Goal: Find specific page/section: Find specific page/section

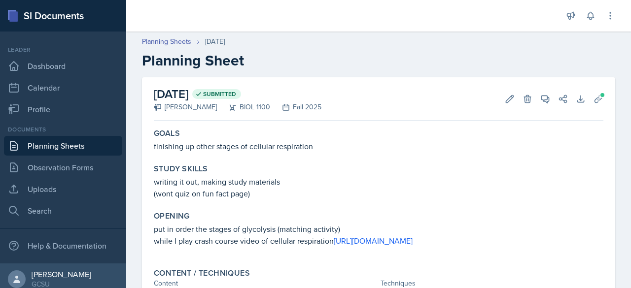
click at [319, 56] on h2 "Planning Sheet" at bounding box center [378, 61] width 473 height 18
click at [45, 210] on link "Search" at bounding box center [63, 211] width 118 height 20
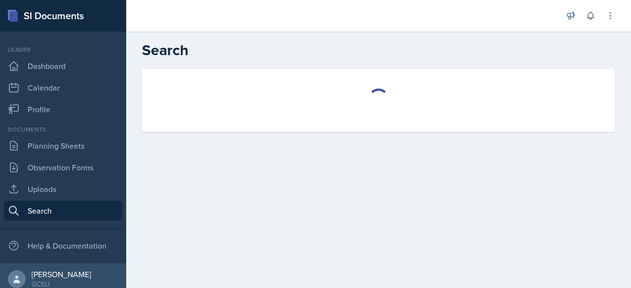
select select "all"
select select "1"
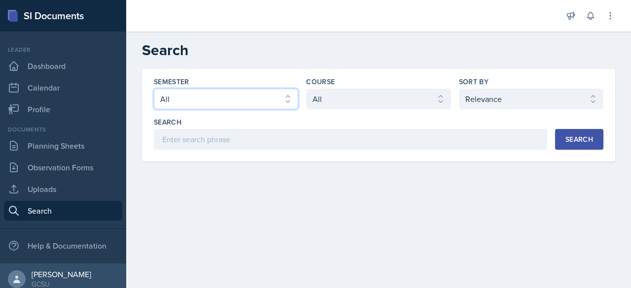
click at [267, 100] on select "Select semester All Fall 2025 Spring 2025 Fall 2024 Spring 2024 Fall 2023 Sprin…" at bounding box center [226, 99] width 144 height 21
select select "986fdc3e-2246-4ffd-9cb8-78666de4ebed"
click at [154, 89] on select "Select semester All Fall 2025 Spring 2025 Fall 2024 Spring 2024 Fall 2023 Sprin…" at bounding box center [226, 99] width 144 height 21
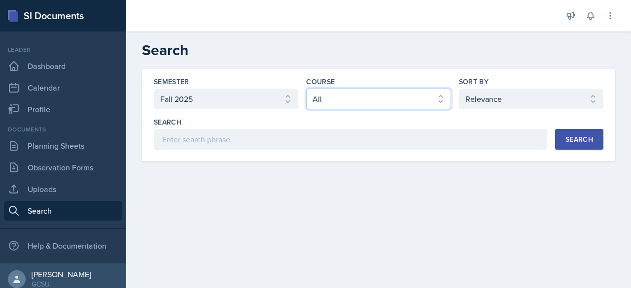
click at [366, 96] on select "Select course All ACCT 3101 ACCT 3102 ASTR 1000 BIOL 1100 BIOL 1107 BIOL 1108 B…" at bounding box center [378, 99] width 144 height 21
select select "0962fe08-ee06-47f9-81f7-2fff629c3db1"
click at [306, 89] on select "Select course All ACCT 3101 ACCT 3102 ASTR 1000 BIOL 1100 BIOL 1107 BIOL 1108 B…" at bounding box center [378, 99] width 144 height 21
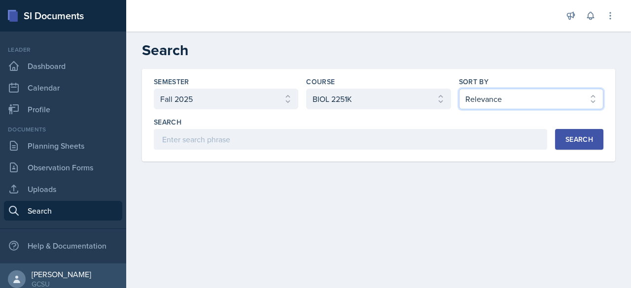
click at [520, 97] on select "Select sort by Relevance Document Date (Asc) Document Date (Desc)" at bounding box center [531, 99] width 144 height 21
click at [442, 201] on main "Search Semester Select semester All Fall 2025 Spring 2025 Fall 2024 Spring 2024…" at bounding box center [378, 160] width 505 height 257
click at [570, 144] on button "Search" at bounding box center [579, 139] width 48 height 21
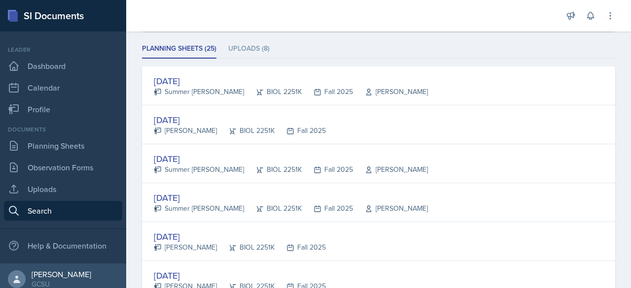
scroll to position [134, 0]
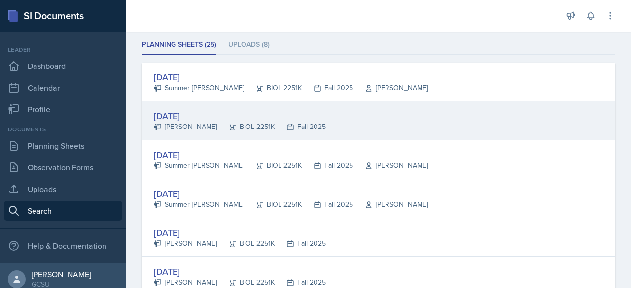
click at [188, 115] on div "[DATE]" at bounding box center [240, 115] width 172 height 13
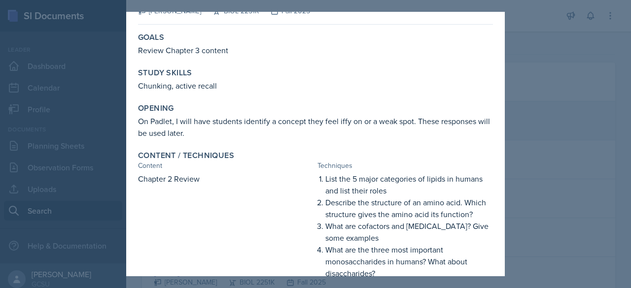
scroll to position [0, 0]
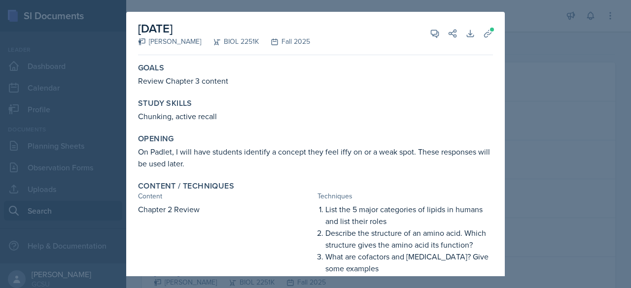
click at [565, 89] on div at bounding box center [315, 144] width 631 height 288
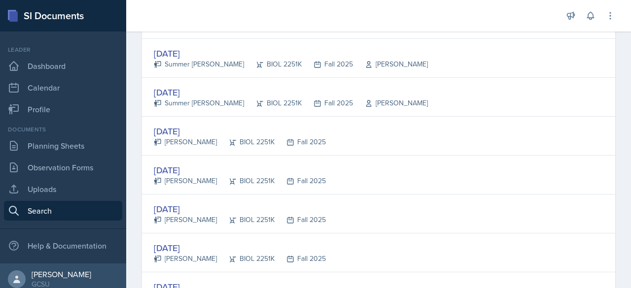
scroll to position [234, 0]
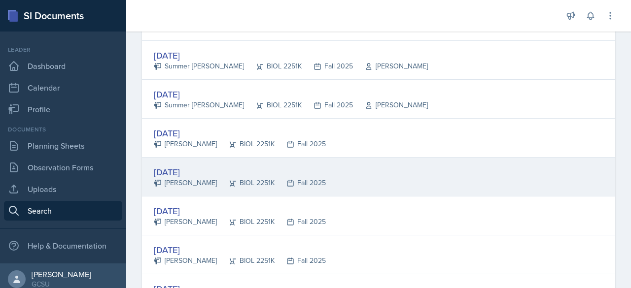
click at [181, 170] on div "[DATE]" at bounding box center [240, 172] width 172 height 13
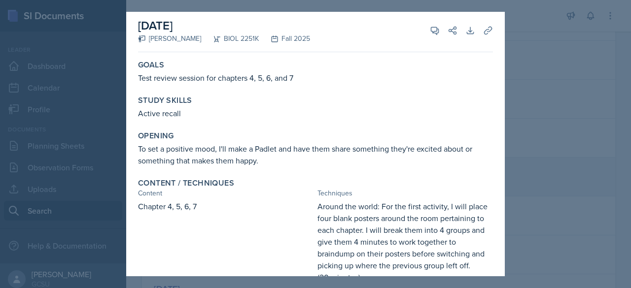
scroll to position [0, 0]
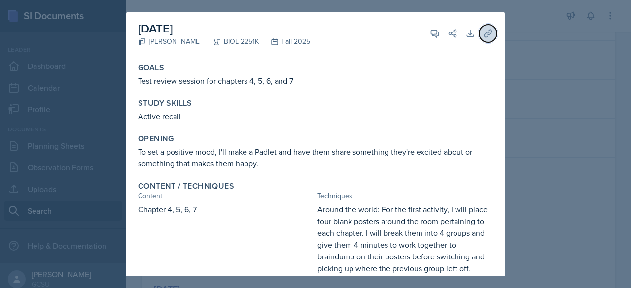
click at [483, 34] on icon at bounding box center [488, 34] width 10 height 10
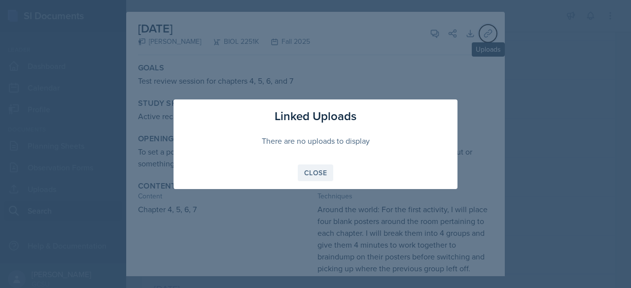
click at [326, 172] on div "Close" at bounding box center [315, 173] width 23 height 8
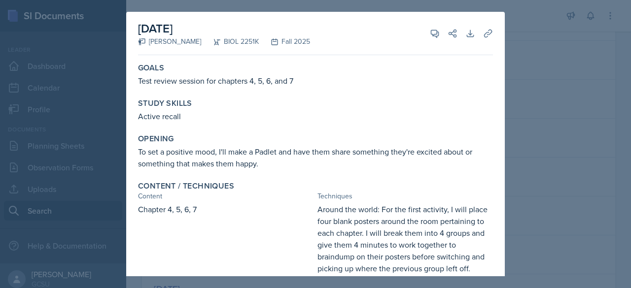
click at [550, 87] on div at bounding box center [315, 144] width 631 height 288
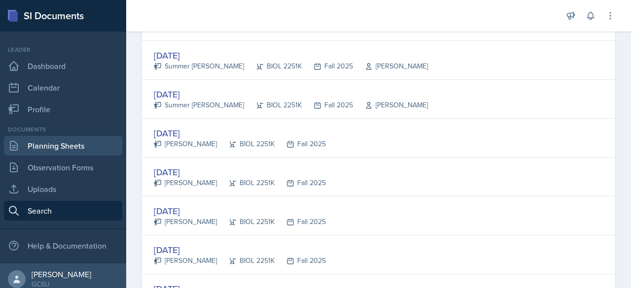
click at [52, 141] on link "Planning Sheets" at bounding box center [63, 146] width 118 height 20
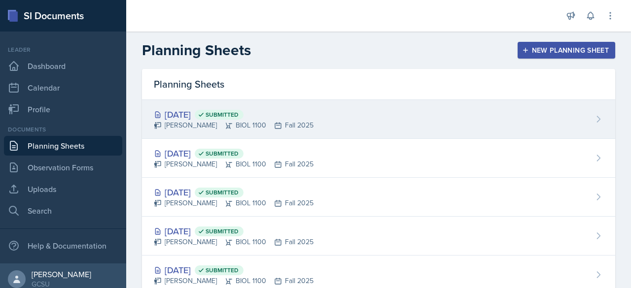
click at [189, 114] on div "[DATE] Submitted" at bounding box center [234, 114] width 160 height 13
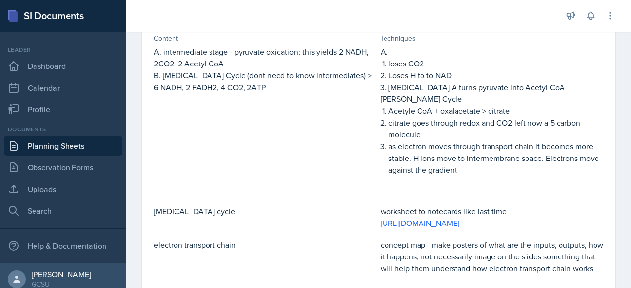
scroll to position [249, 0]
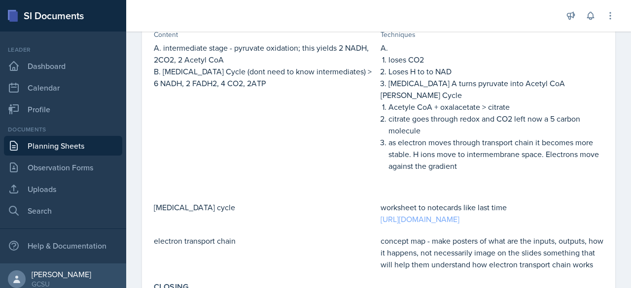
click at [449, 225] on link "[URL][DOMAIN_NAME]" at bounding box center [420, 219] width 79 height 11
